Goal: Book appointment/travel/reservation

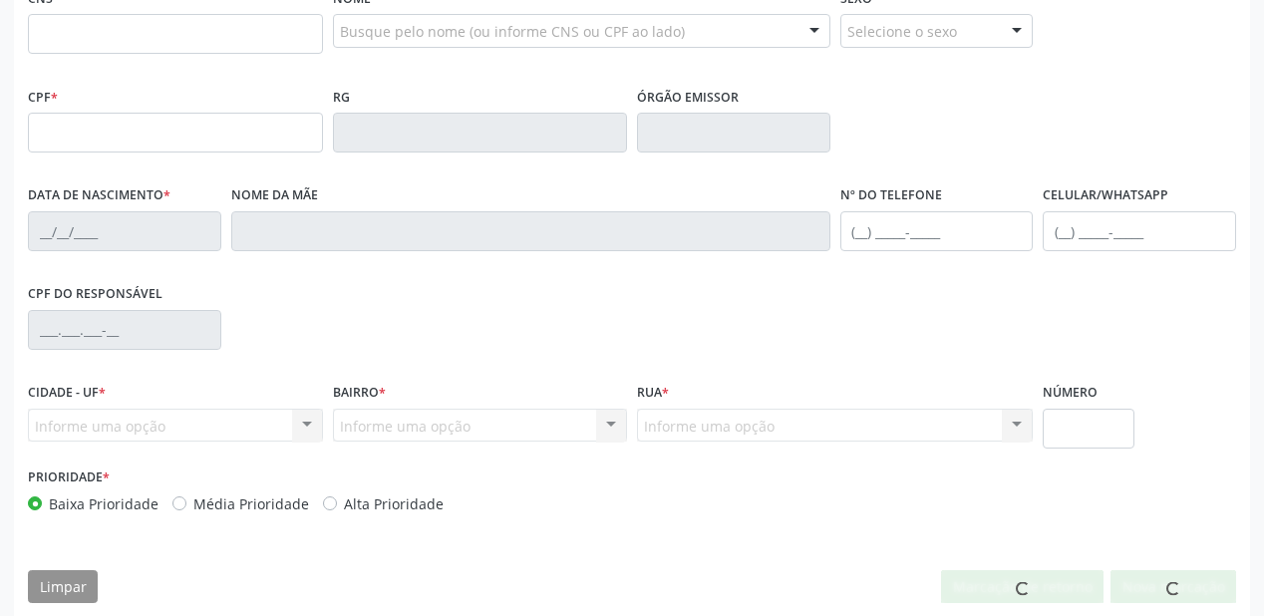
scroll to position [508, 0]
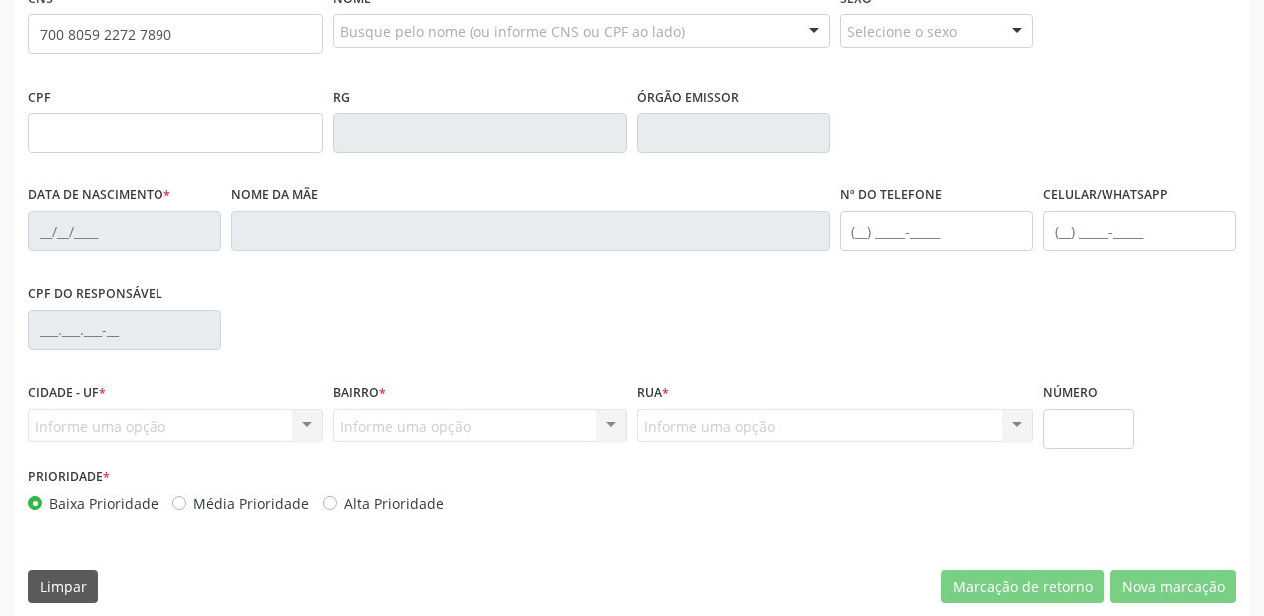
type input "700 8059 2272 7890"
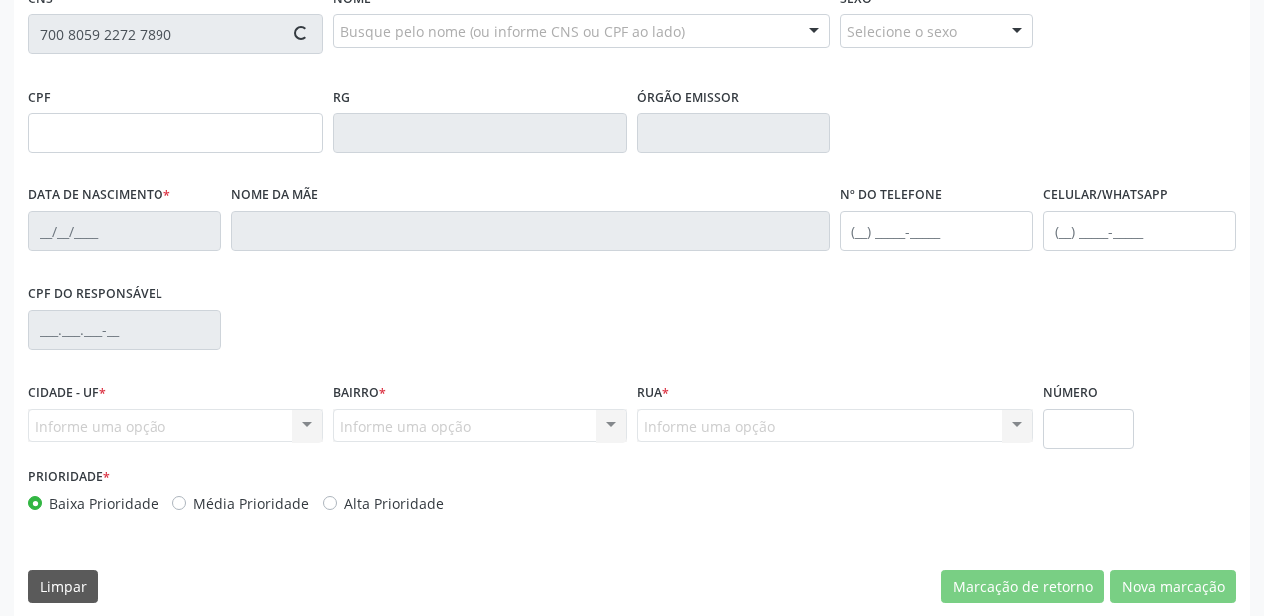
type input "038.126.554-46"
type input "[DATE]"
type input "[PERSON_NAME]"
type input "[PHONE_NUMBER]"
type input "S/N"
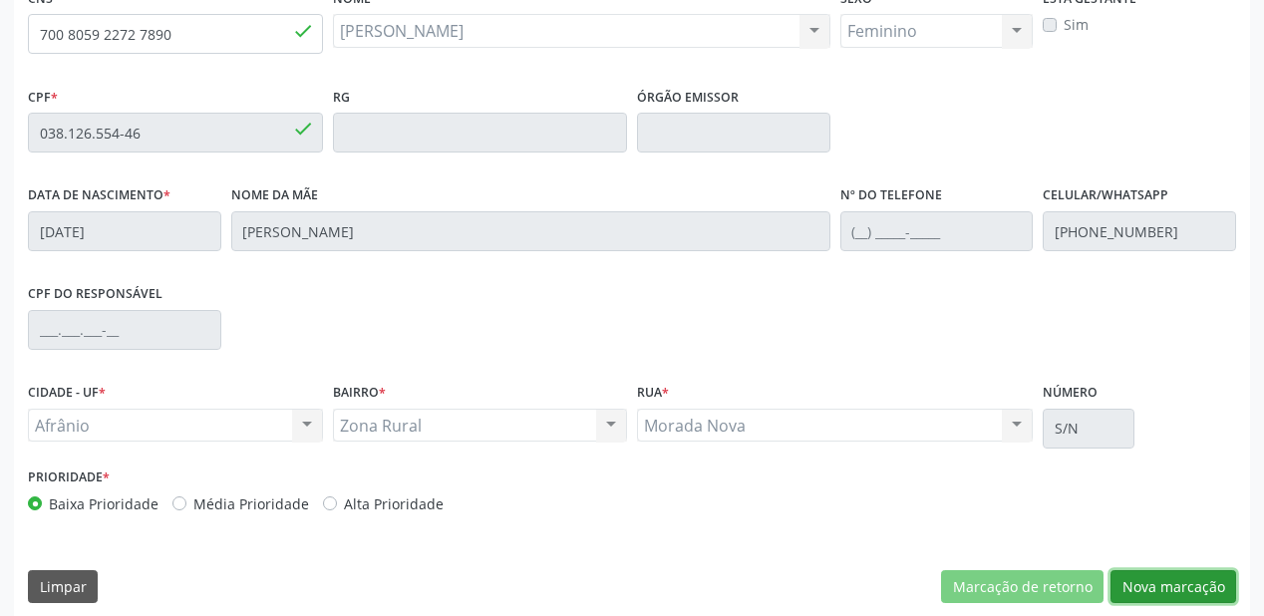
drag, startPoint x: 1162, startPoint y: 587, endPoint x: 1085, endPoint y: 534, distance: 93.2
click at [1163, 587] on button "Nova marcação" at bounding box center [1174, 587] width 126 height 34
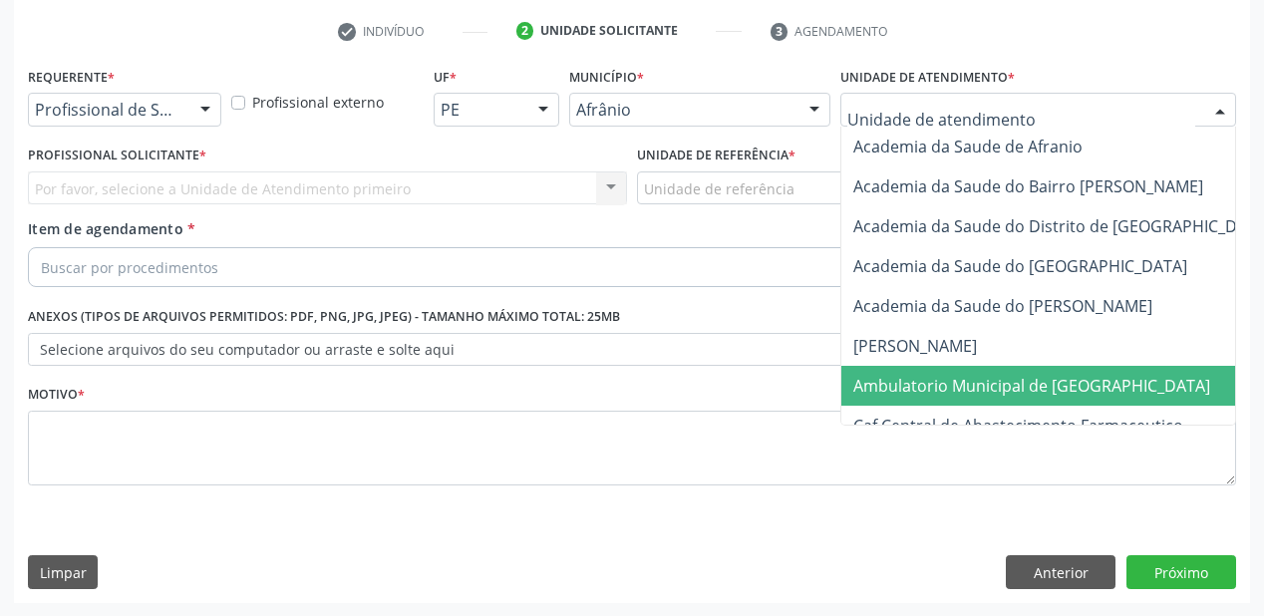
drag, startPoint x: 931, startPoint y: 381, endPoint x: 831, endPoint y: 307, distance: 124.8
click at [929, 378] on span "Ambulatorio Municipal de [GEOGRAPHIC_DATA]" at bounding box center [1031, 386] width 357 height 22
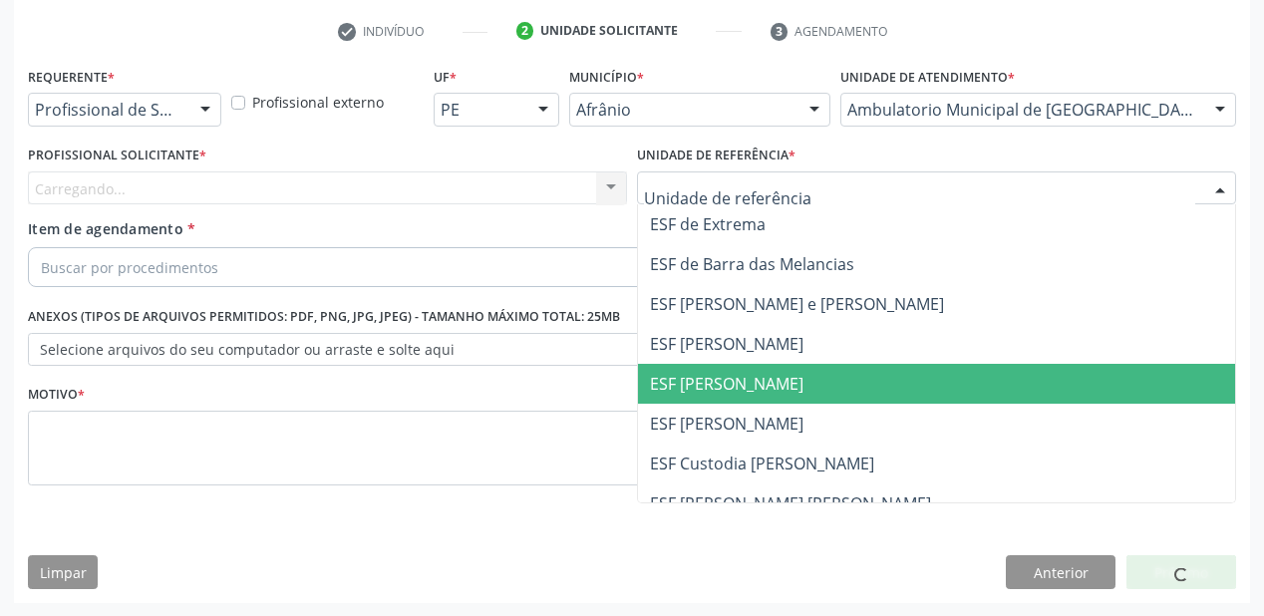
click at [707, 371] on span "ESF [PERSON_NAME]" at bounding box center [936, 384] width 597 height 40
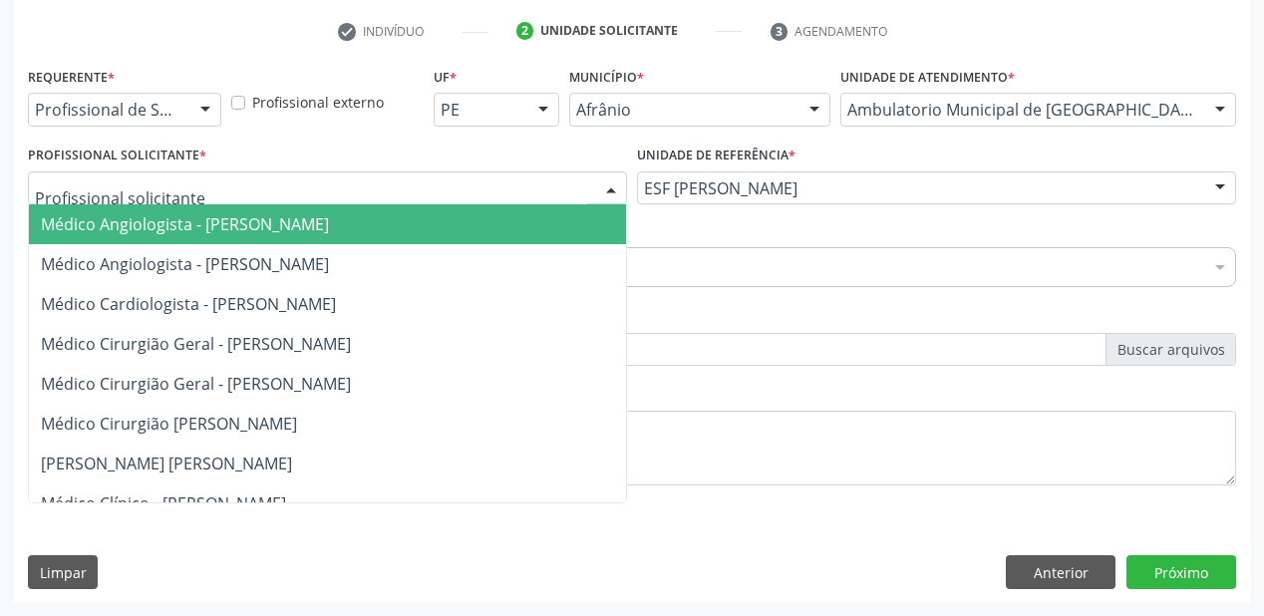
drag, startPoint x: 125, startPoint y: 191, endPoint x: 124, endPoint y: 219, distance: 27.9
drag, startPoint x: 124, startPoint y: 219, endPoint x: 133, endPoint y: 241, distance: 23.7
click at [126, 223] on span "Médico Angiologista - [PERSON_NAME]" at bounding box center [185, 224] width 288 height 22
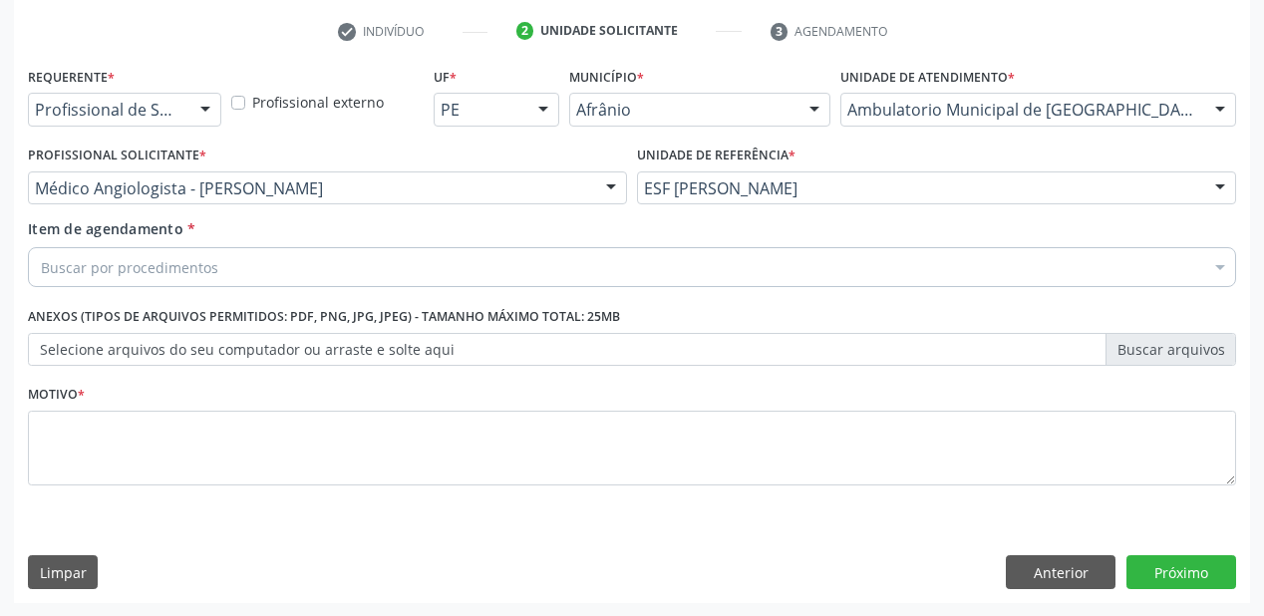
click at [136, 243] on div "Item de agendamento * Buscar por procedimentos Selecionar todos 0604320140 - Ab…" at bounding box center [632, 249] width 1208 height 63
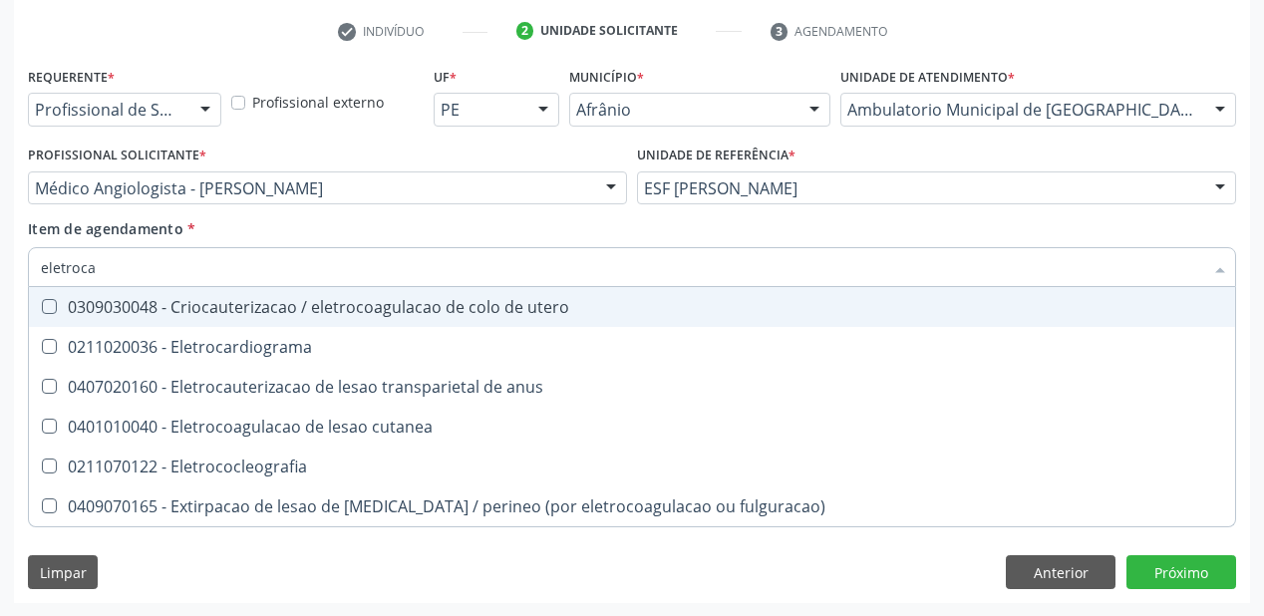
type input "eletrocar"
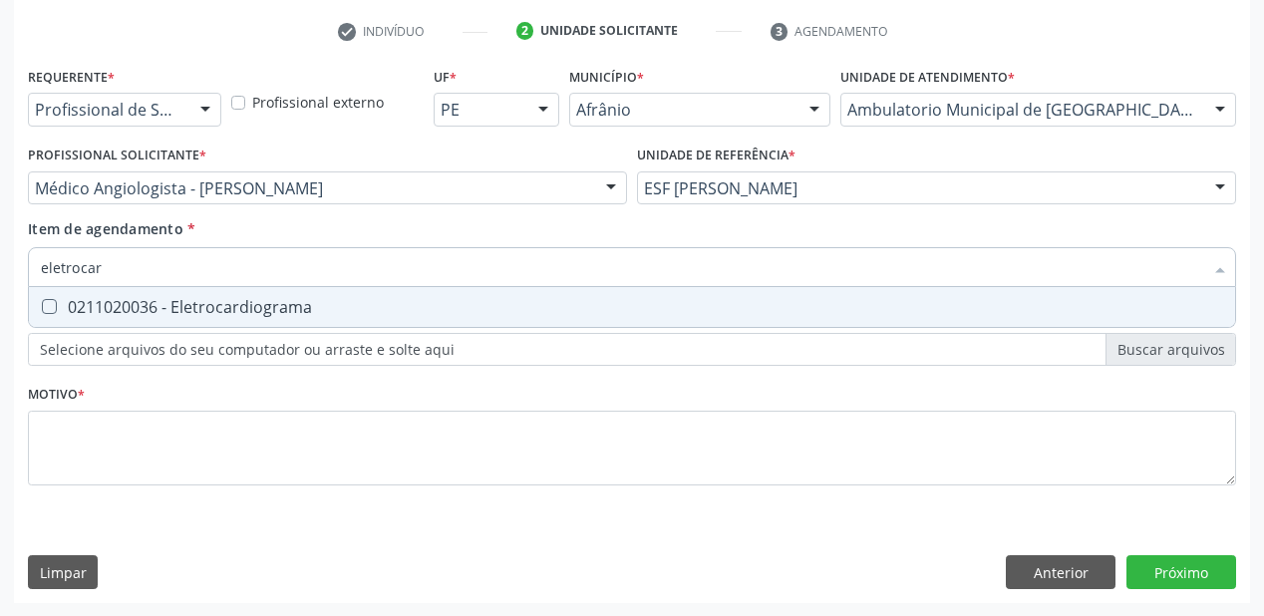
click at [140, 325] on span "0211020036 - Eletrocardiograma" at bounding box center [632, 307] width 1206 height 40
checkbox Eletrocardiograma "true"
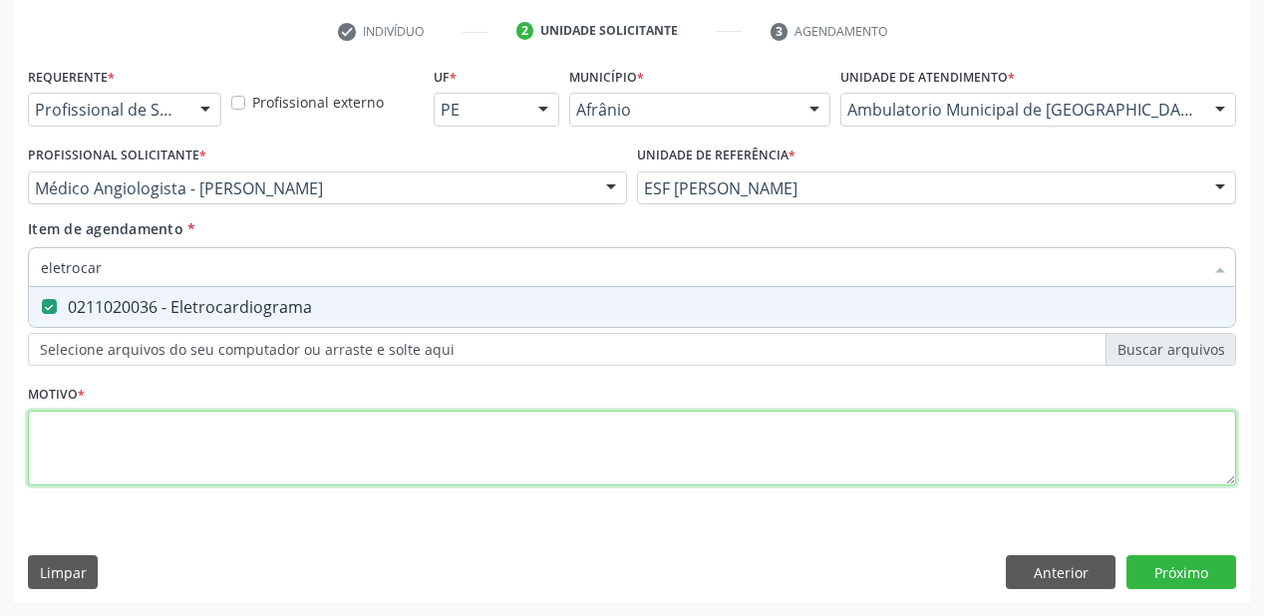
click at [92, 437] on div "Requerente * Profissional de Saúde Profissional de Saúde Paciente Nenhum result…" at bounding box center [632, 288] width 1208 height 452
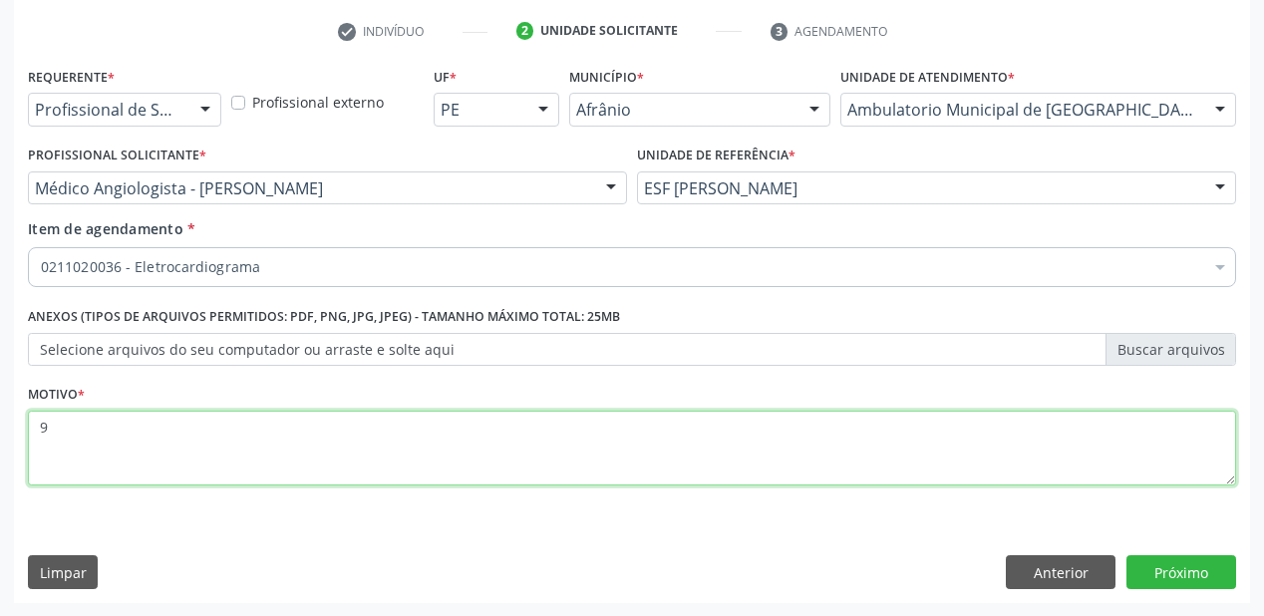
type textarea "9"
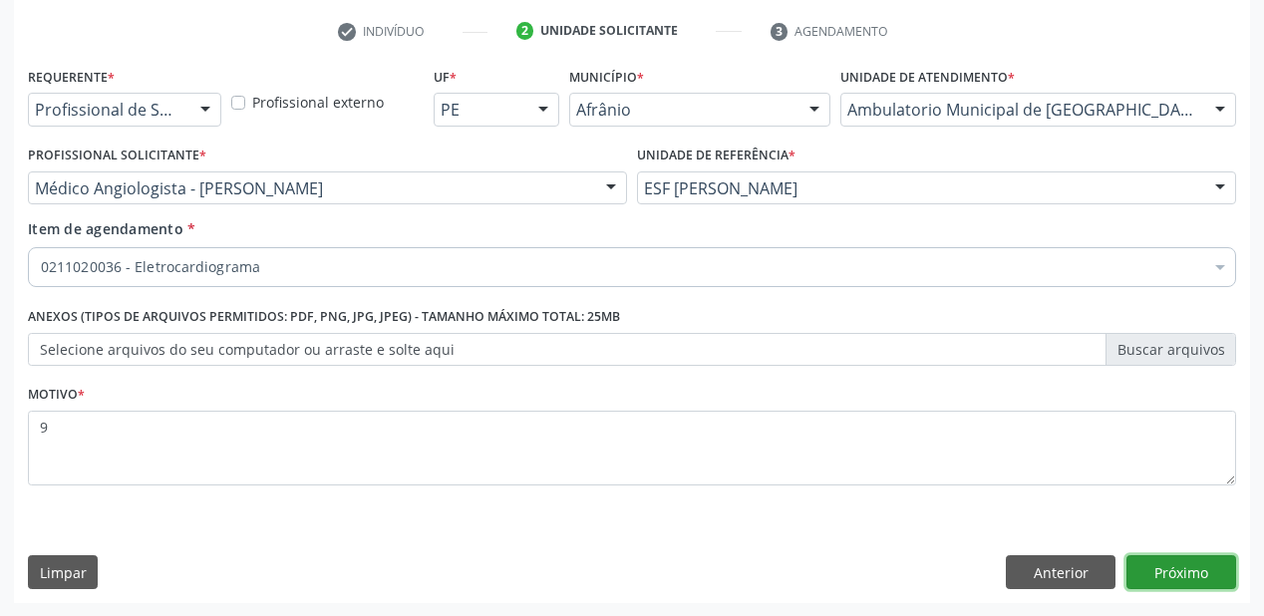
click at [1165, 565] on button "Próximo" at bounding box center [1182, 572] width 110 height 34
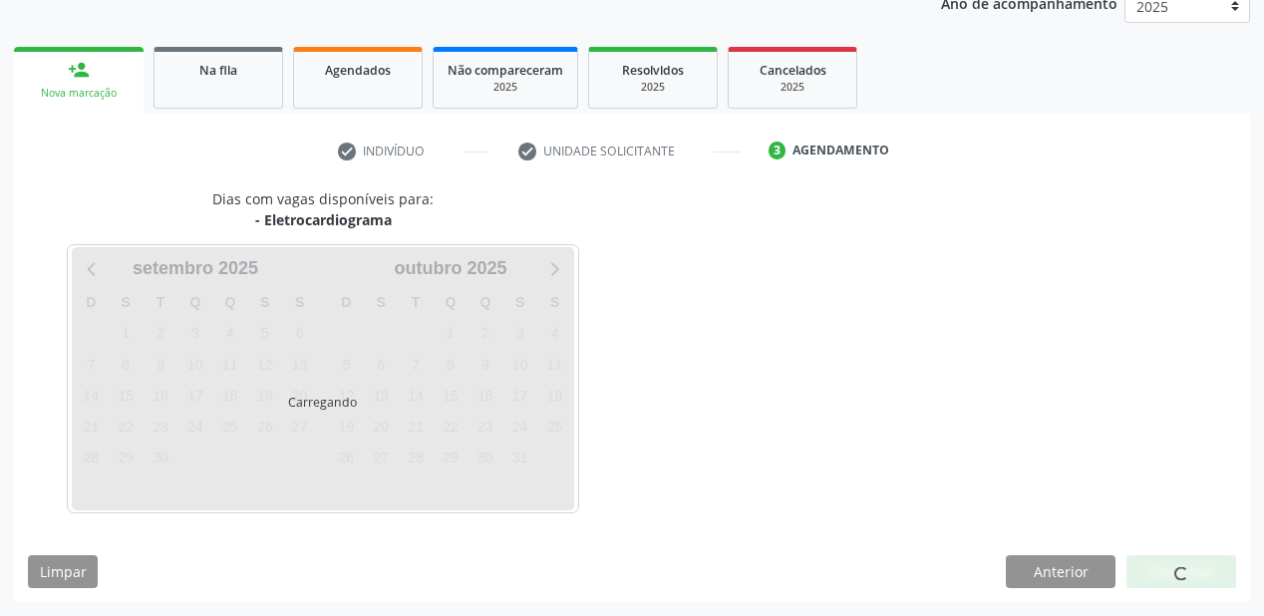
scroll to position [250, 0]
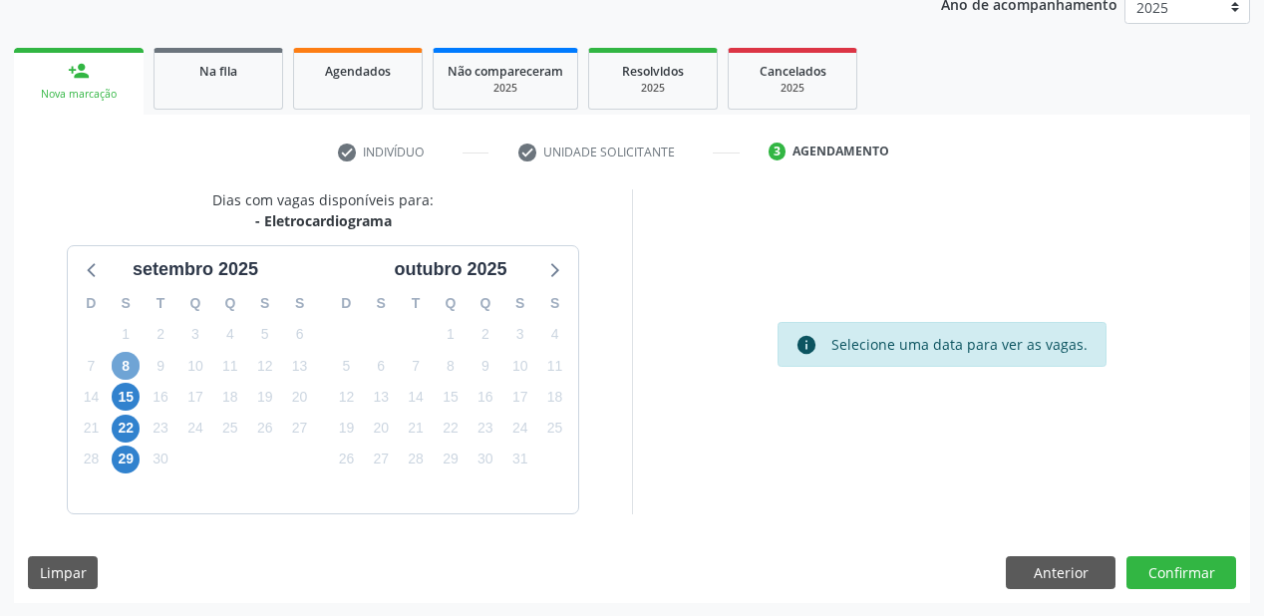
click at [127, 365] on span "8" at bounding box center [126, 366] width 28 height 28
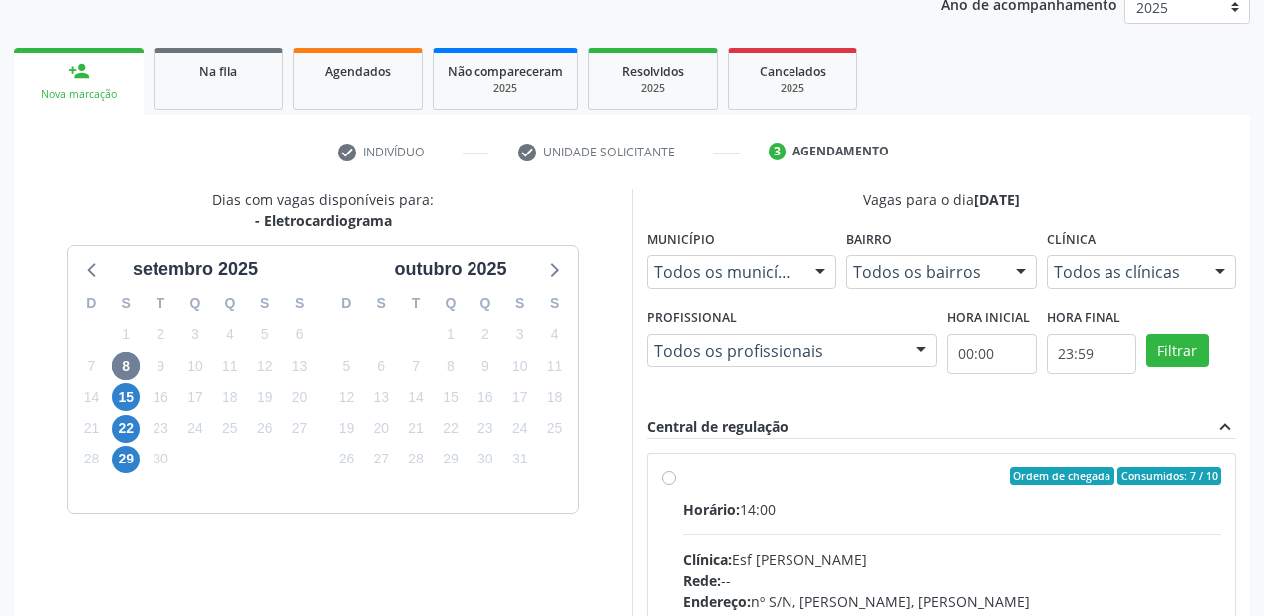
click at [804, 510] on div "Horário: 14:00" at bounding box center [952, 510] width 538 height 21
click at [676, 486] on input "Ordem de chegada Consumidos: 7 / 10 Horário: 14:00 Clínica: Esf [PERSON_NAME] R…" at bounding box center [669, 477] width 14 height 18
radio input "true"
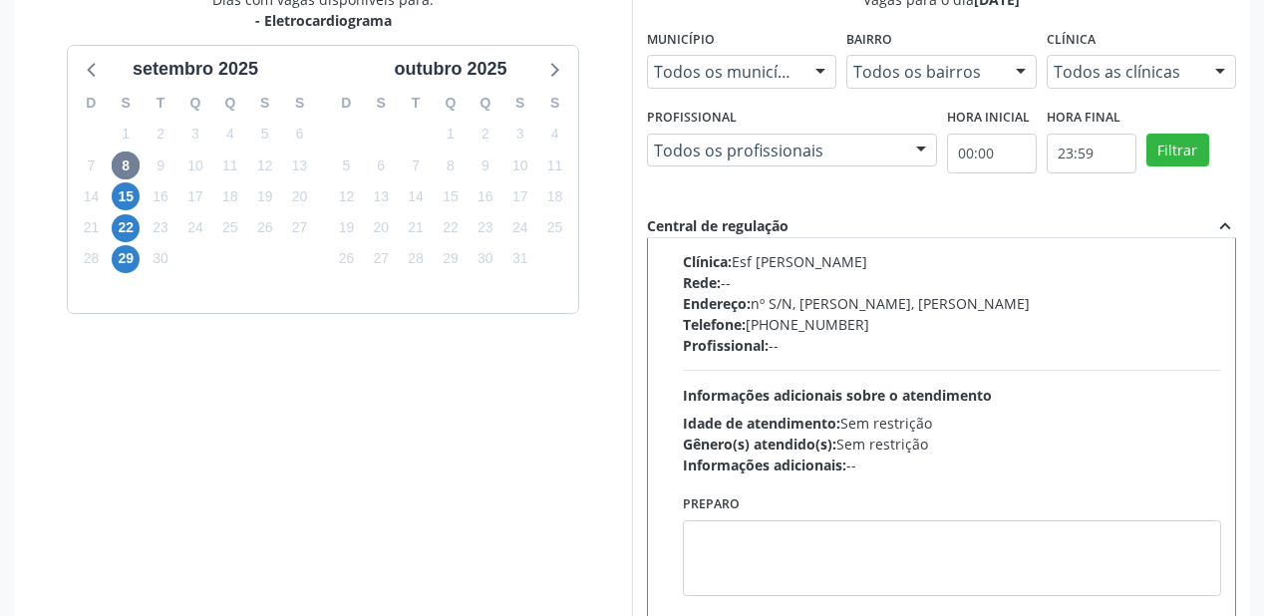
scroll to position [569, 0]
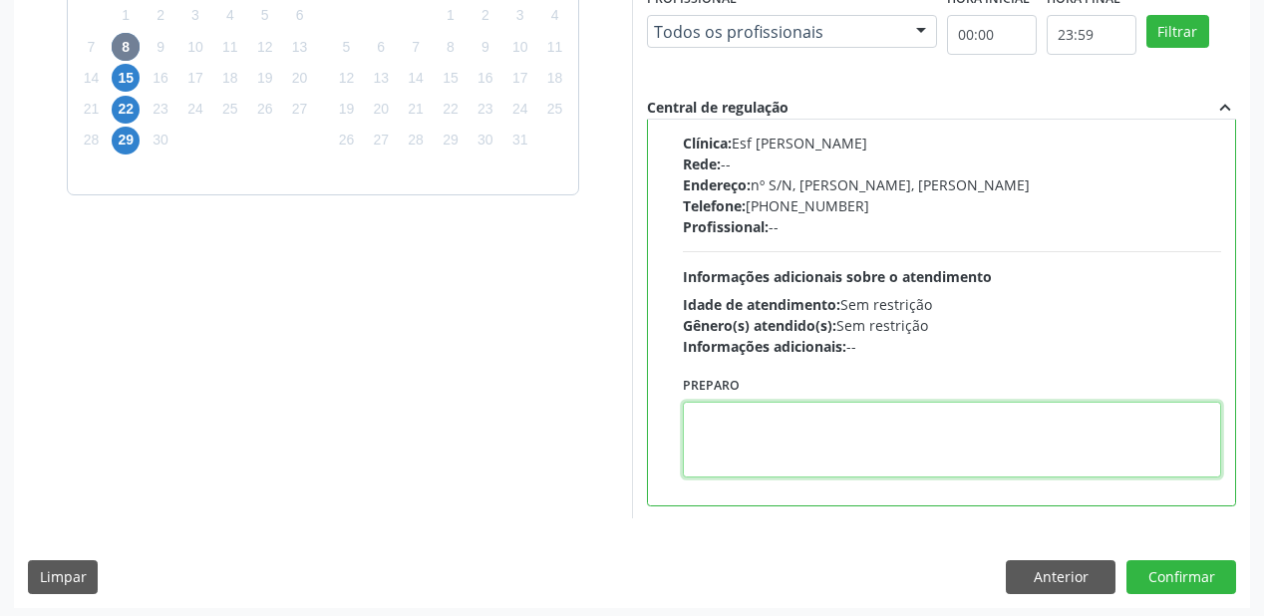
click at [801, 446] on textarea at bounding box center [952, 440] width 538 height 76
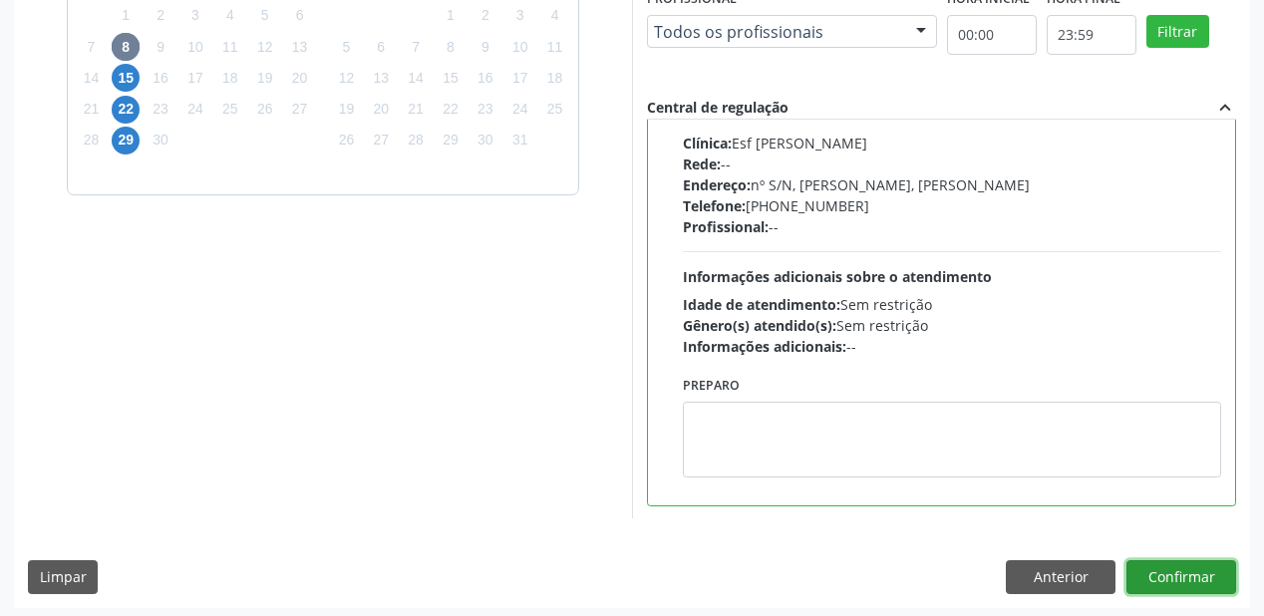
click at [1160, 575] on button "Confirmar" at bounding box center [1182, 577] width 110 height 34
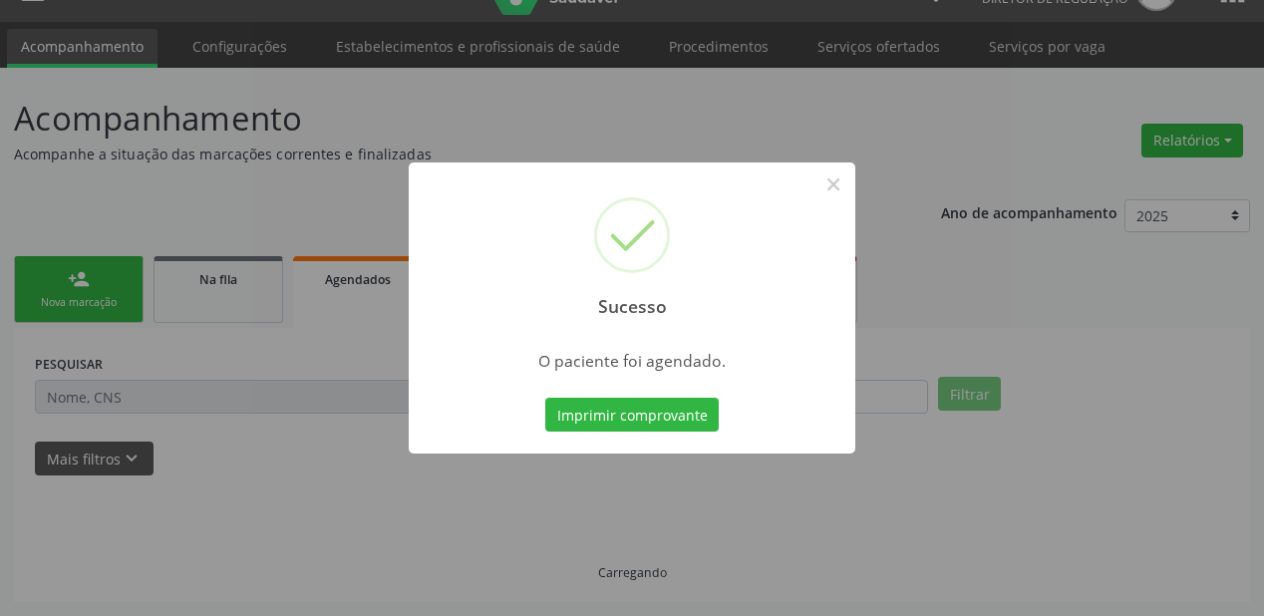
scroll to position [40, 0]
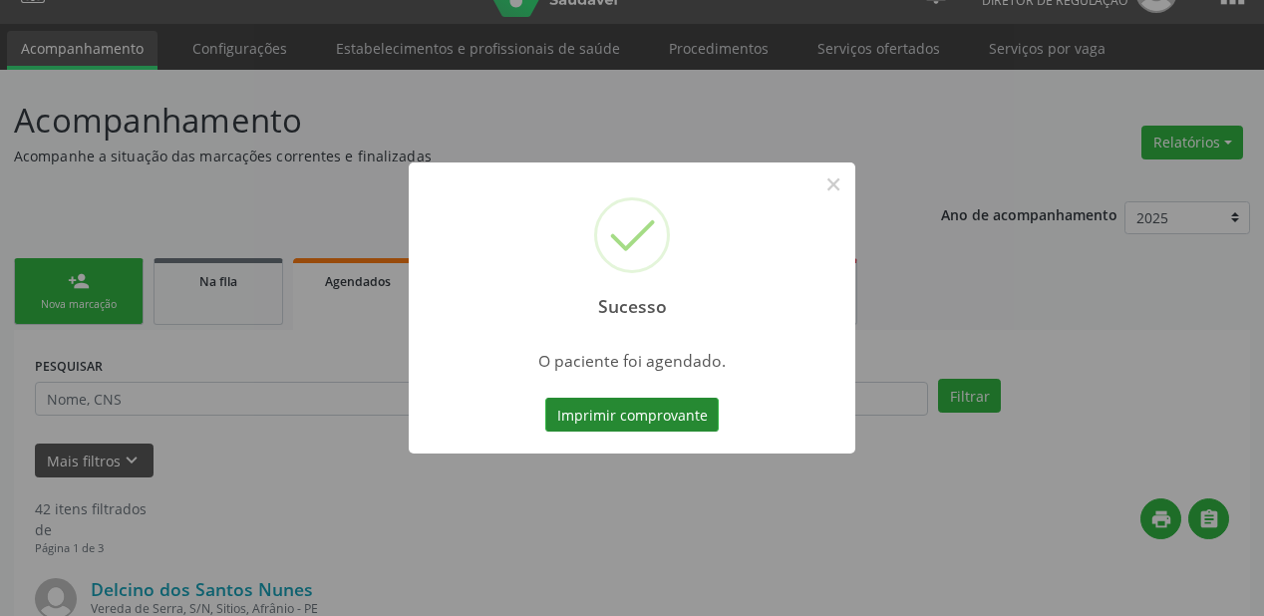
click at [622, 410] on button "Imprimir comprovante" at bounding box center [631, 415] width 173 height 34
